Goal: Transaction & Acquisition: Purchase product/service

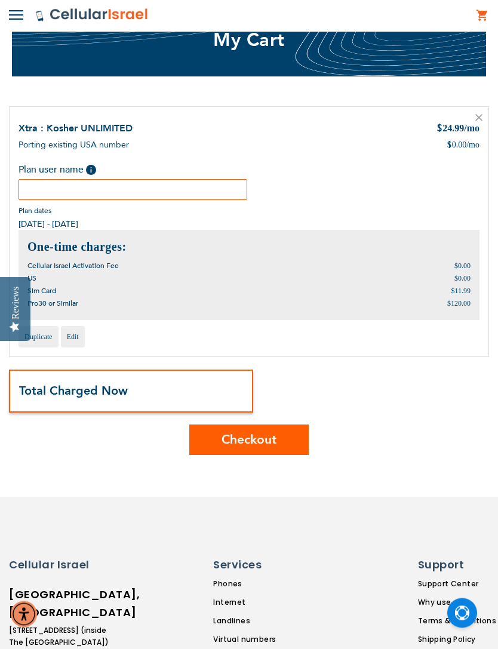
scroll to position [59, 0]
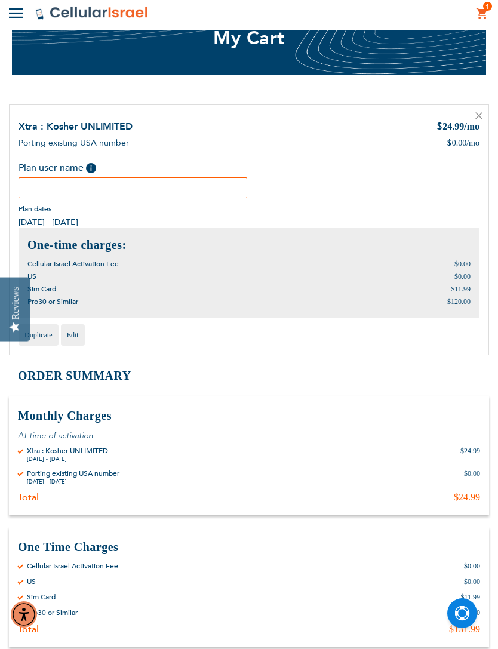
click at [190, 195] on input "text" at bounding box center [132, 187] width 229 height 21
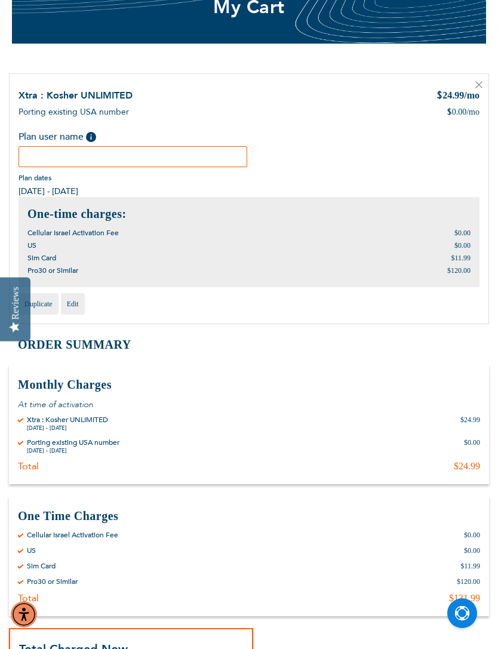
scroll to position [0, 0]
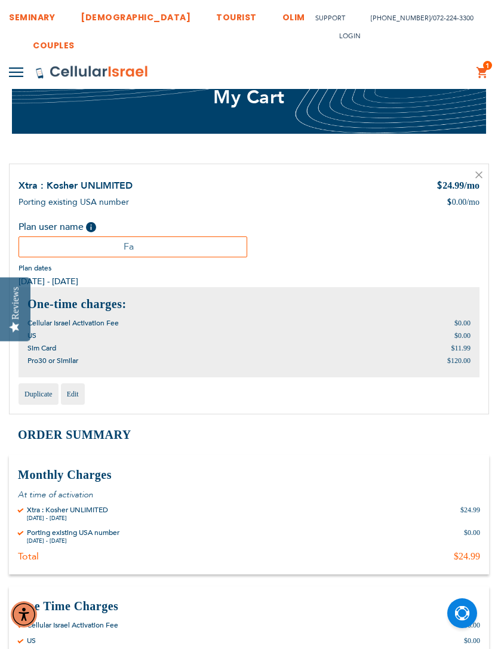
type input "F"
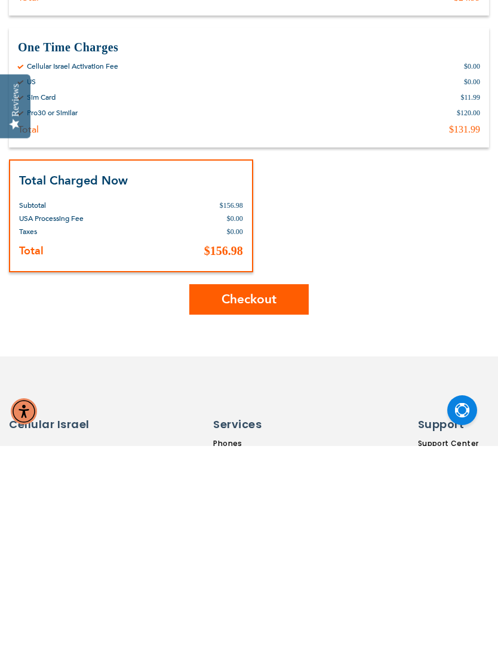
scroll to position [369, 0]
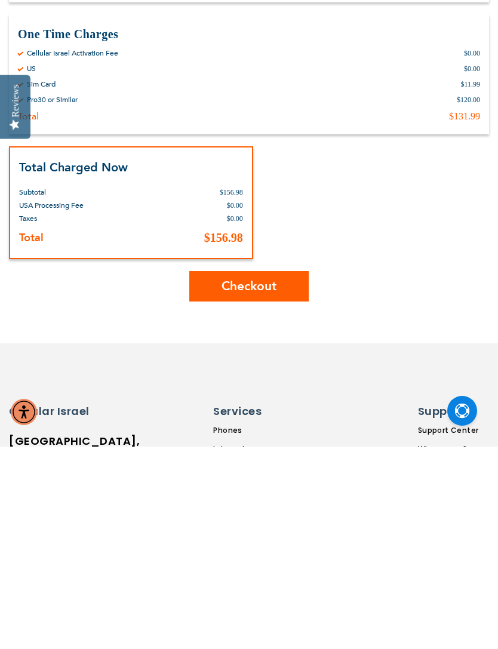
type input "Raiken"
click at [289, 473] on button "Checkout" at bounding box center [248, 488] width 119 height 30
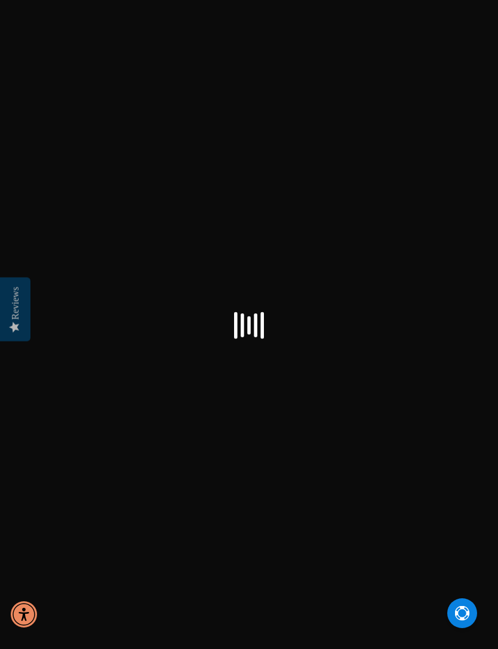
select select "US"
checkbox input "true"
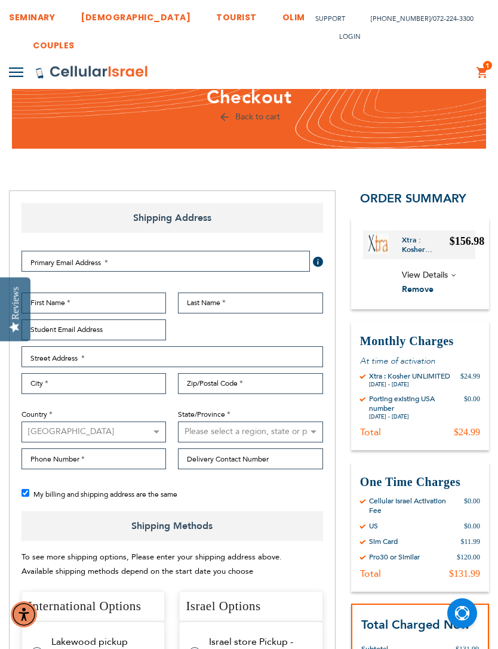
scroll to position [27, 0]
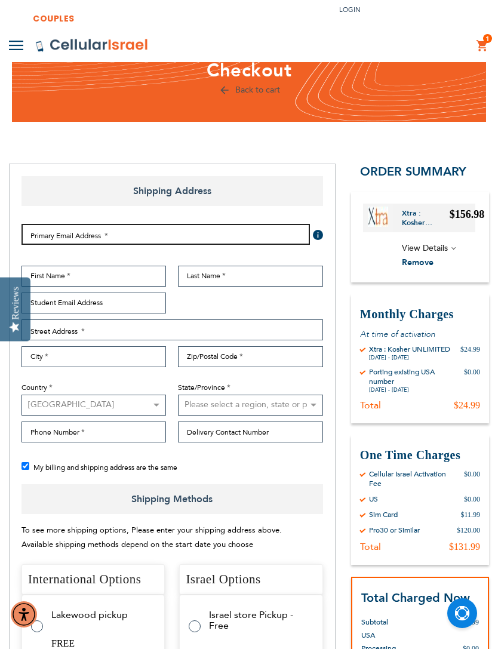
click at [257, 234] on input "Email Address" at bounding box center [165, 234] width 288 height 21
type input "9"
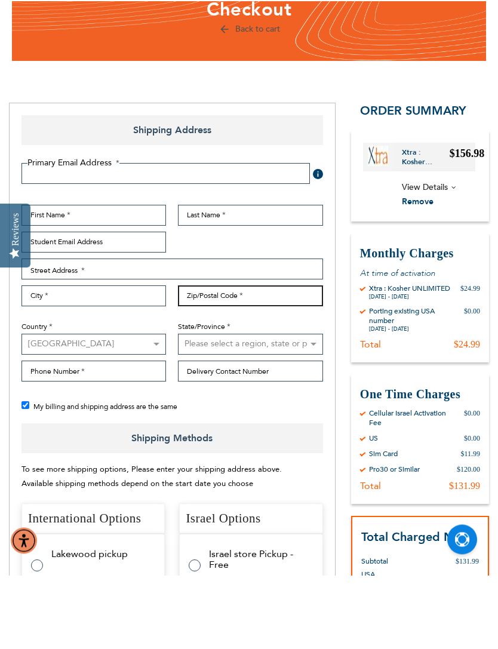
click at [282, 359] on input "Zip/Postal Code" at bounding box center [250, 369] width 144 height 21
type input "10953"
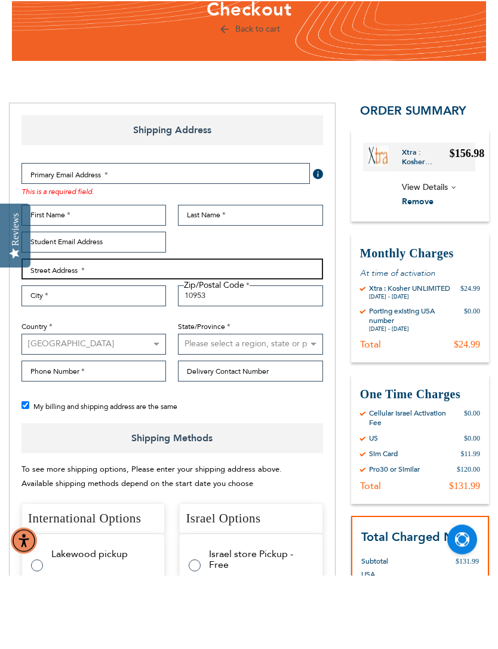
click at [190, 332] on input "Street Address: Line 1" at bounding box center [171, 342] width 301 height 21
type input "9 [GEOGRAPHIC_DATA]"
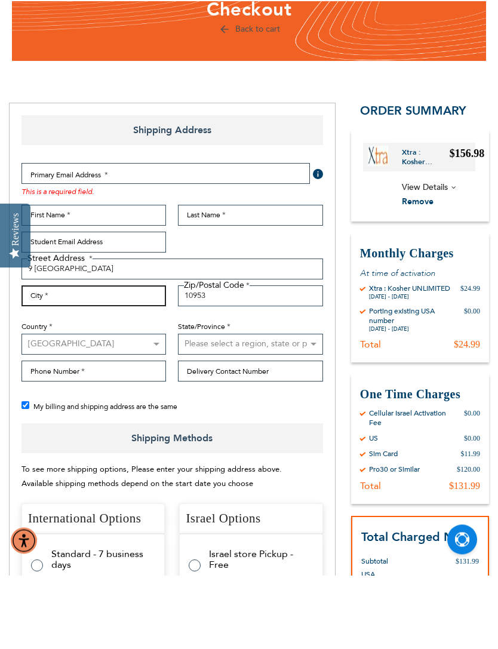
click at [138, 359] on input "City" at bounding box center [93, 369] width 144 height 21
type input "Monsey"
click at [274, 408] on select "Please select a region, state or province. [US_STATE] [US_STATE] [US_STATE] [US…" at bounding box center [250, 418] width 144 height 21
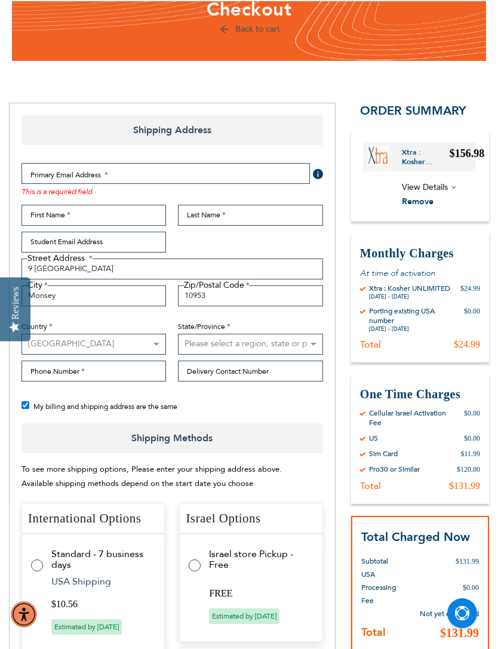
select select "43"
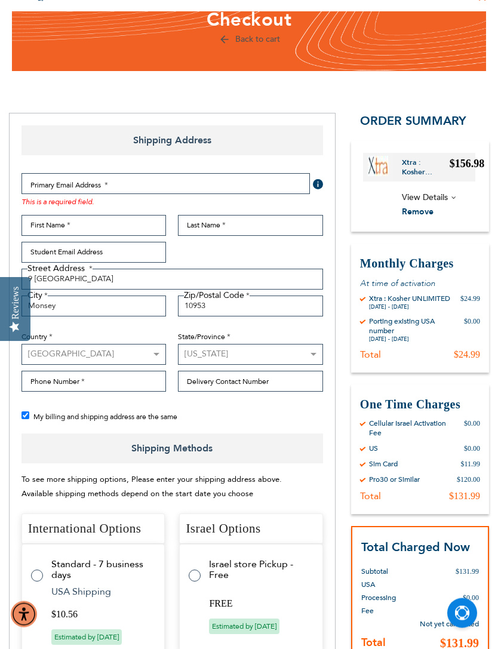
scroll to position [0, 0]
